Goal: Browse casually

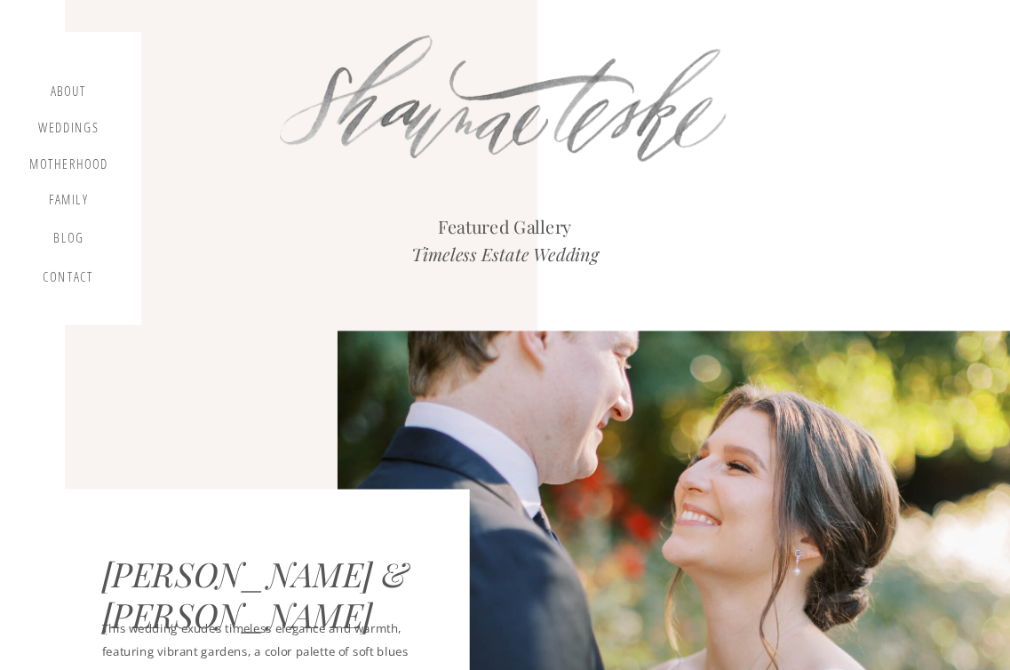
scroll to position [3642, 0]
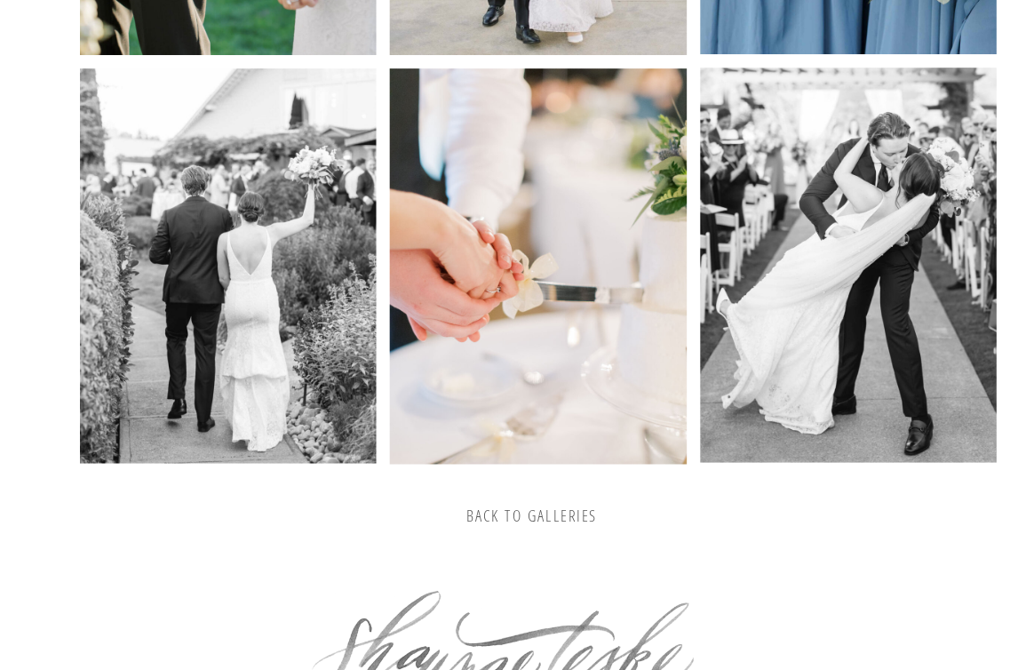
click at [507, 513] on h3 "back to galleries" at bounding box center [531, 516] width 259 height 20
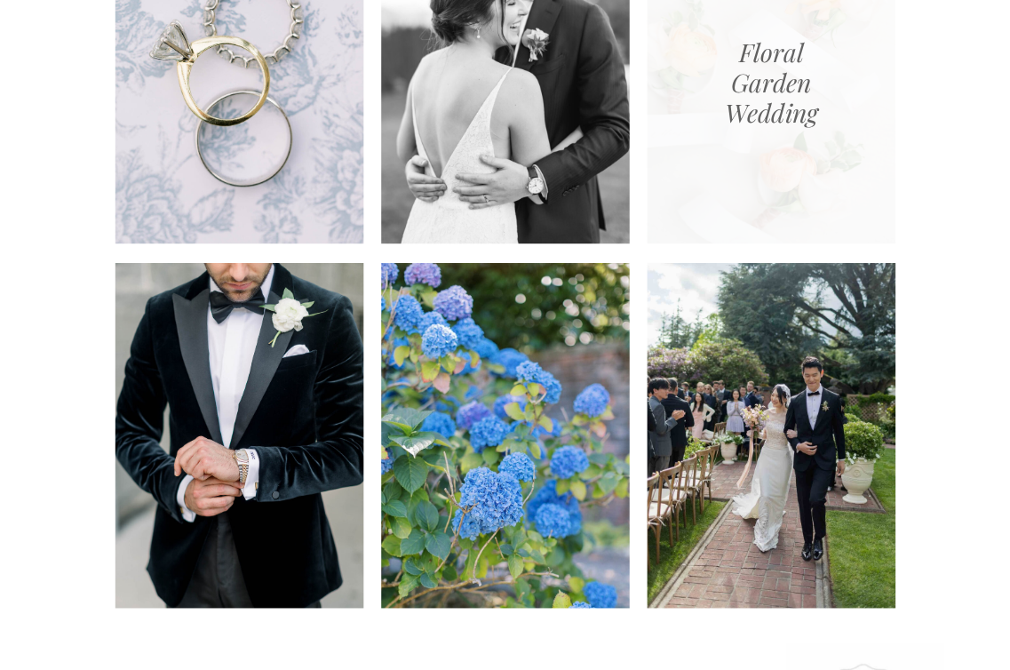
scroll to position [1777, 0]
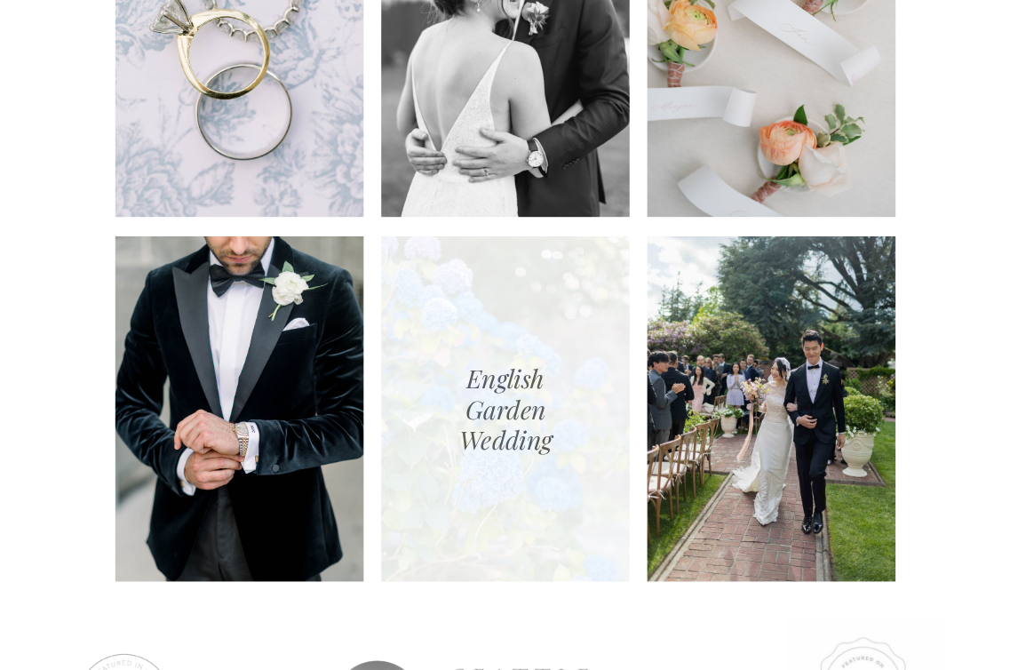
click at [528, 425] on div at bounding box center [505, 408] width 249 height 345
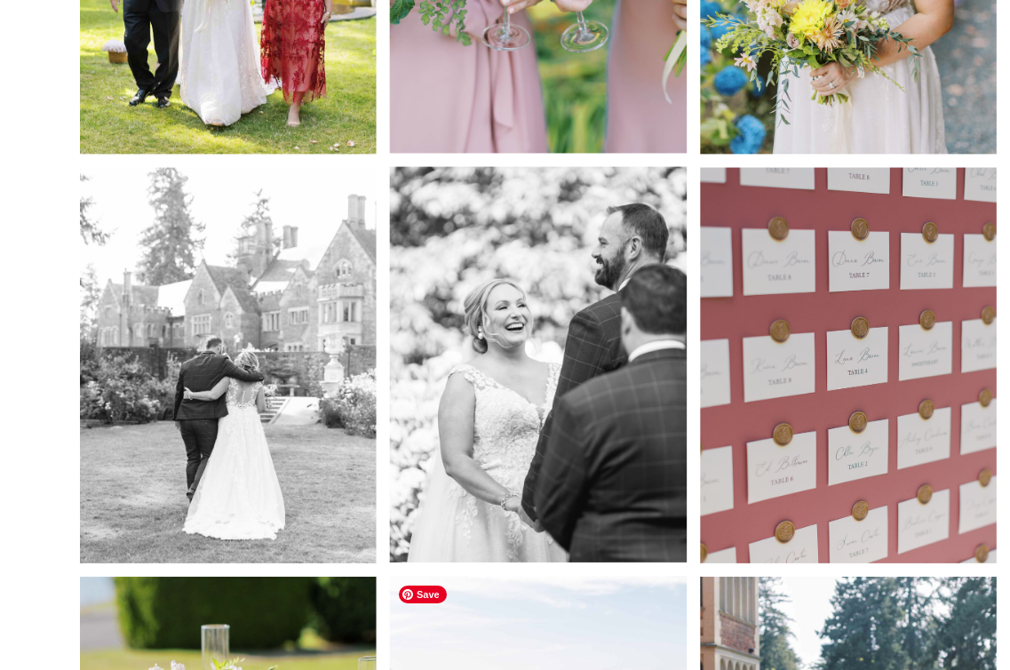
scroll to position [3128, 0]
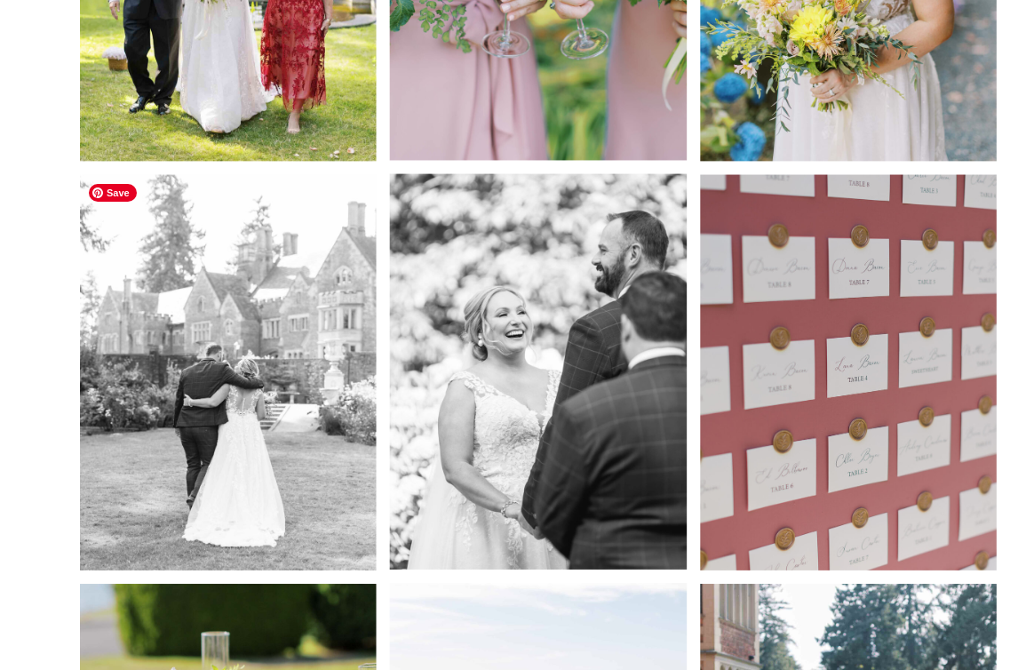
click at [245, 338] on img at bounding box center [228, 372] width 297 height 395
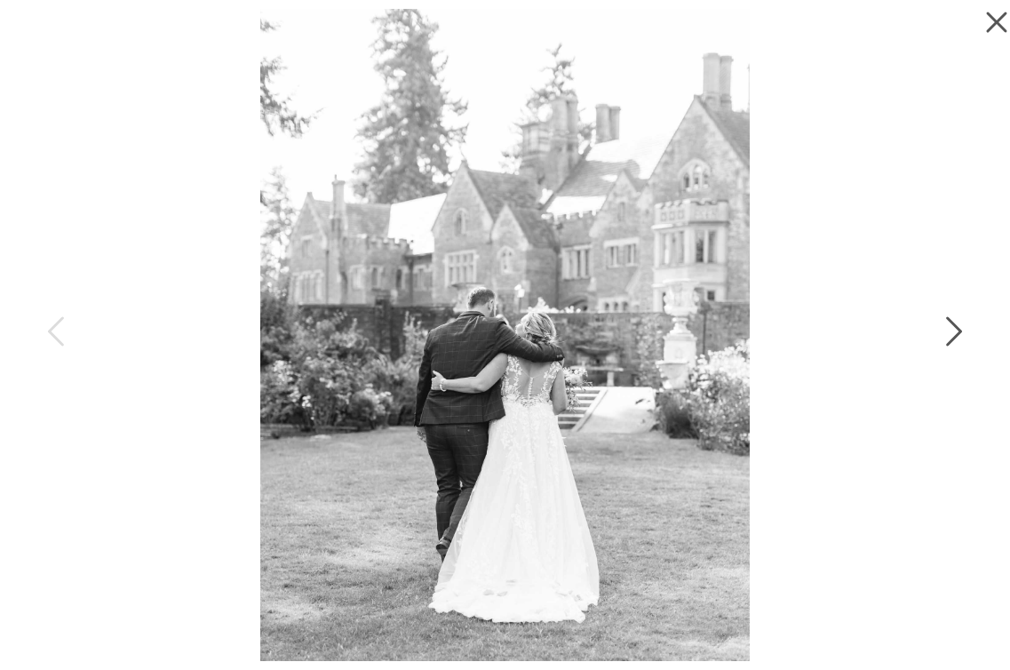
click at [946, 331] on icon at bounding box center [952, 335] width 44 height 53
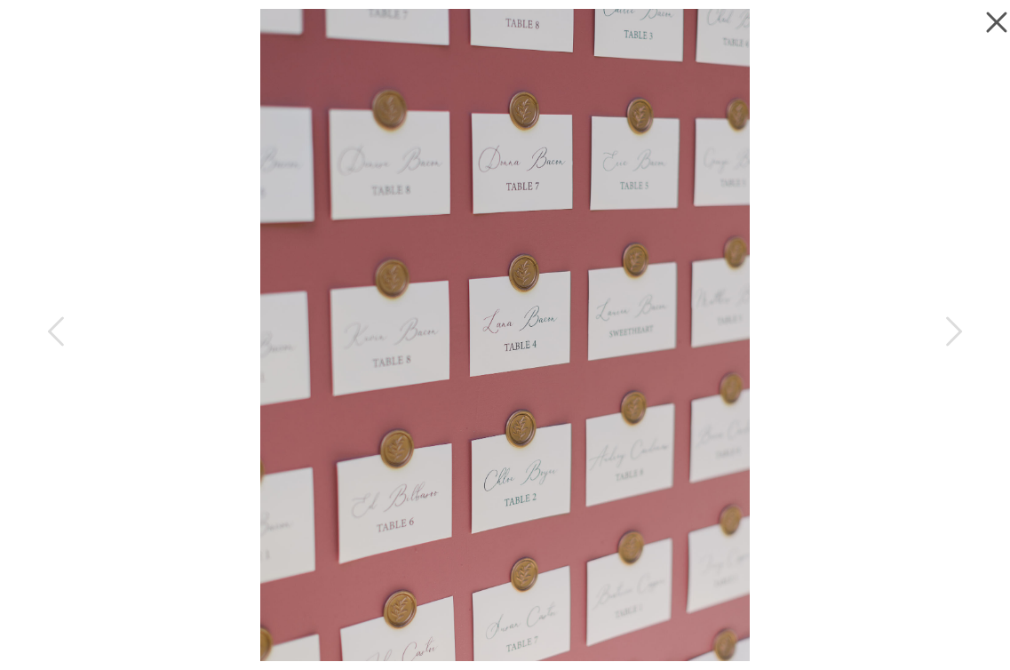
click at [996, 20] on icon at bounding box center [996, 22] width 20 height 20
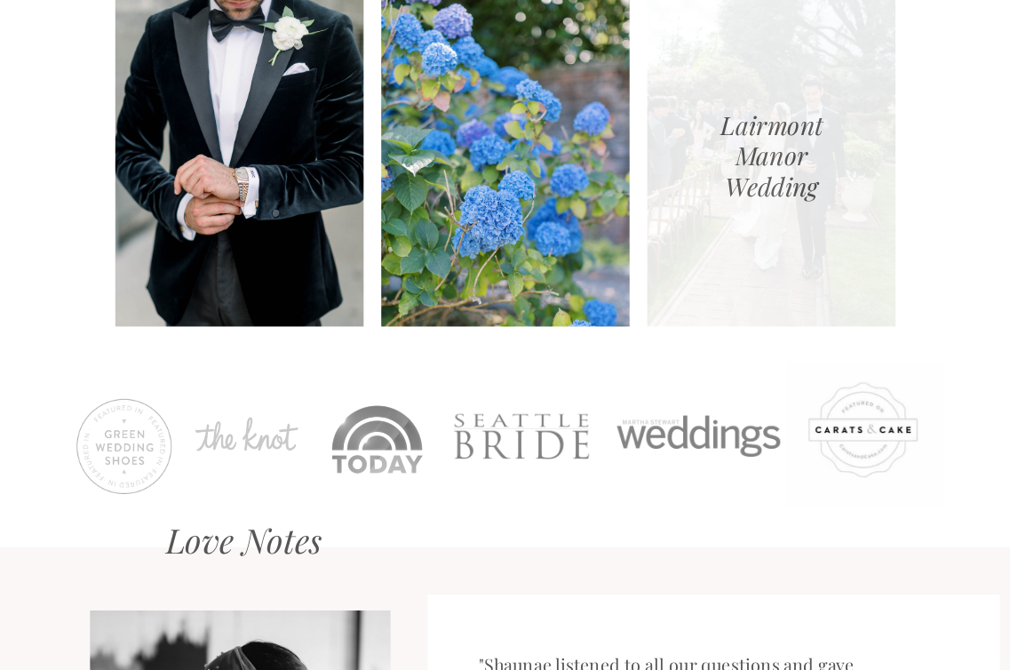
scroll to position [2033, 0]
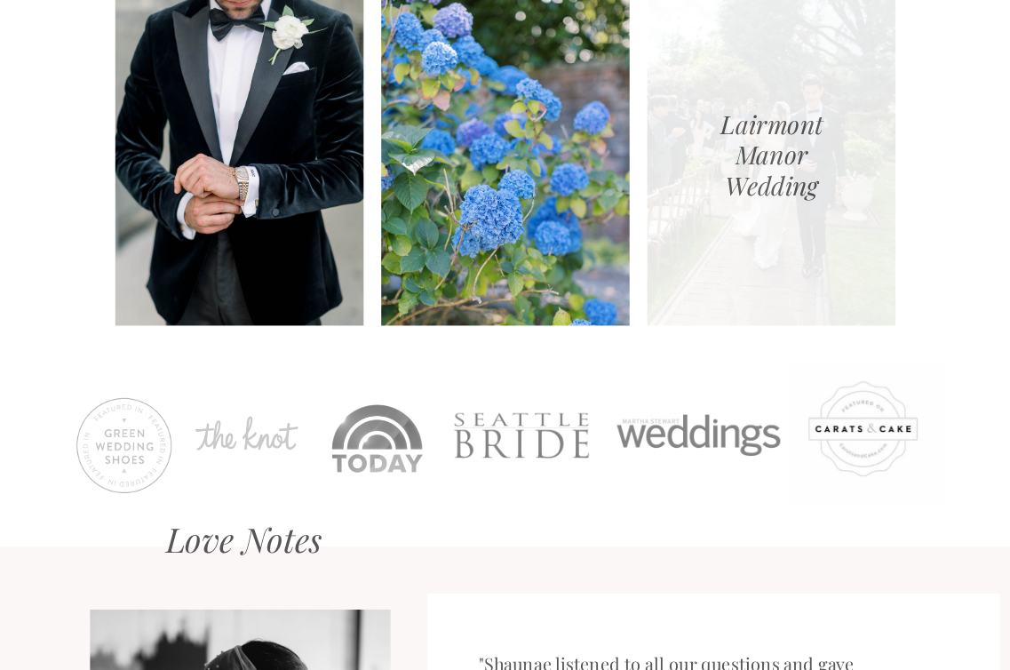
click at [772, 197] on div at bounding box center [772, 152] width 249 height 345
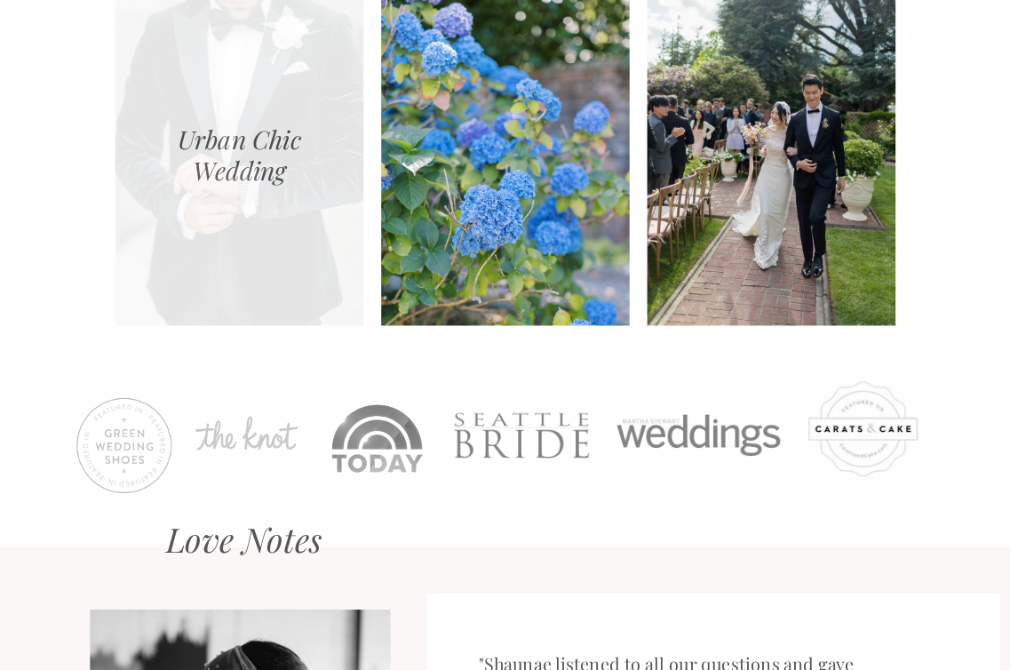
click at [253, 173] on div at bounding box center [239, 152] width 249 height 345
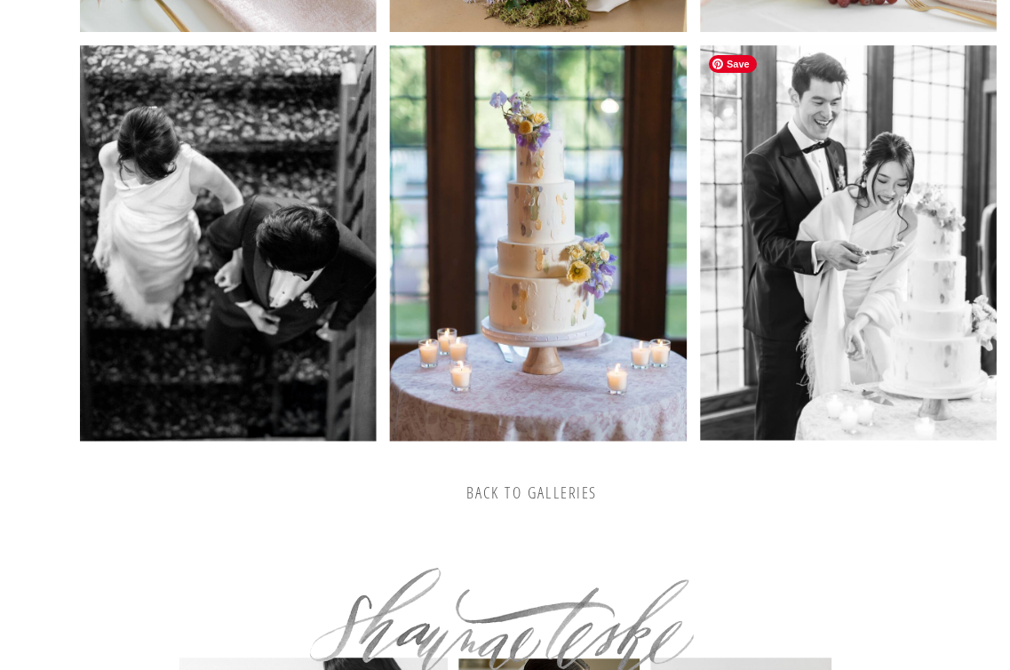
scroll to position [2848, 0]
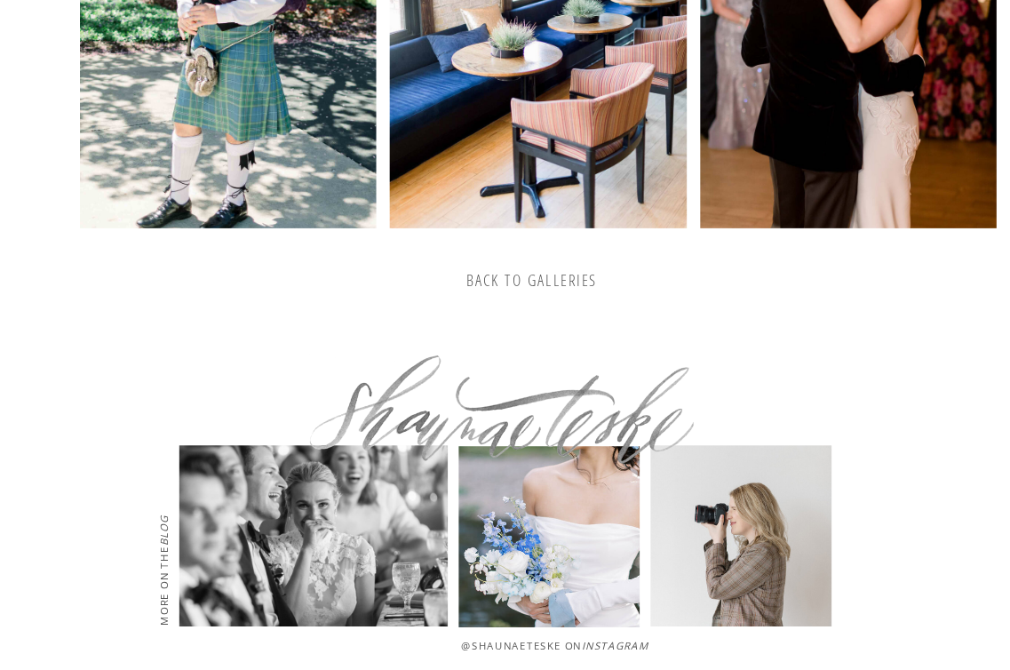
scroll to position [3475, 0]
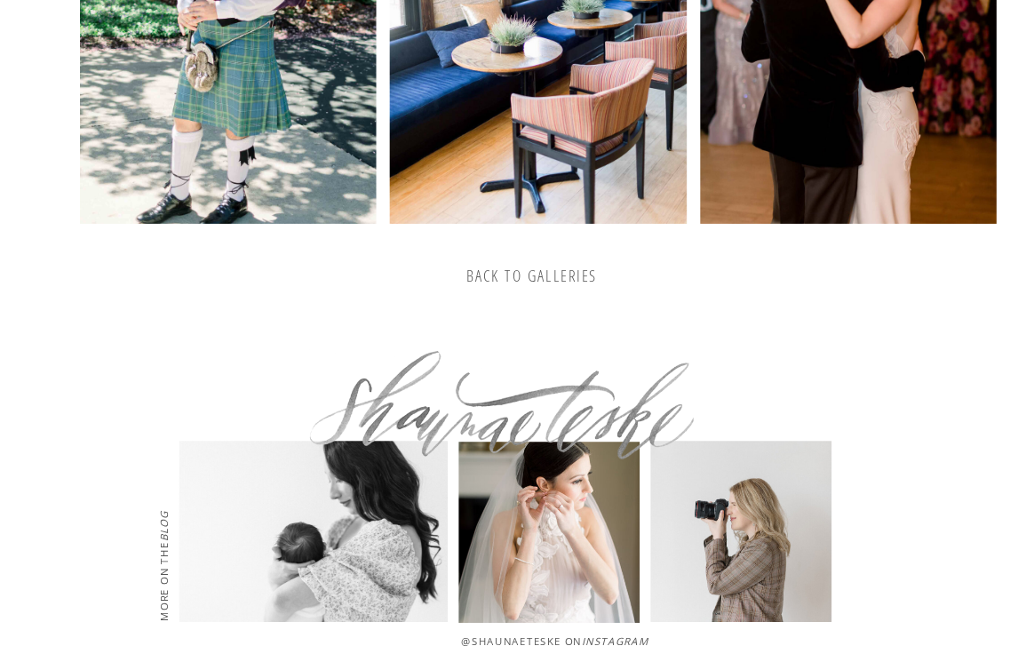
click at [556, 533] on div at bounding box center [548, 532] width 181 height 181
